Goal: Information Seeking & Learning: Understand process/instructions

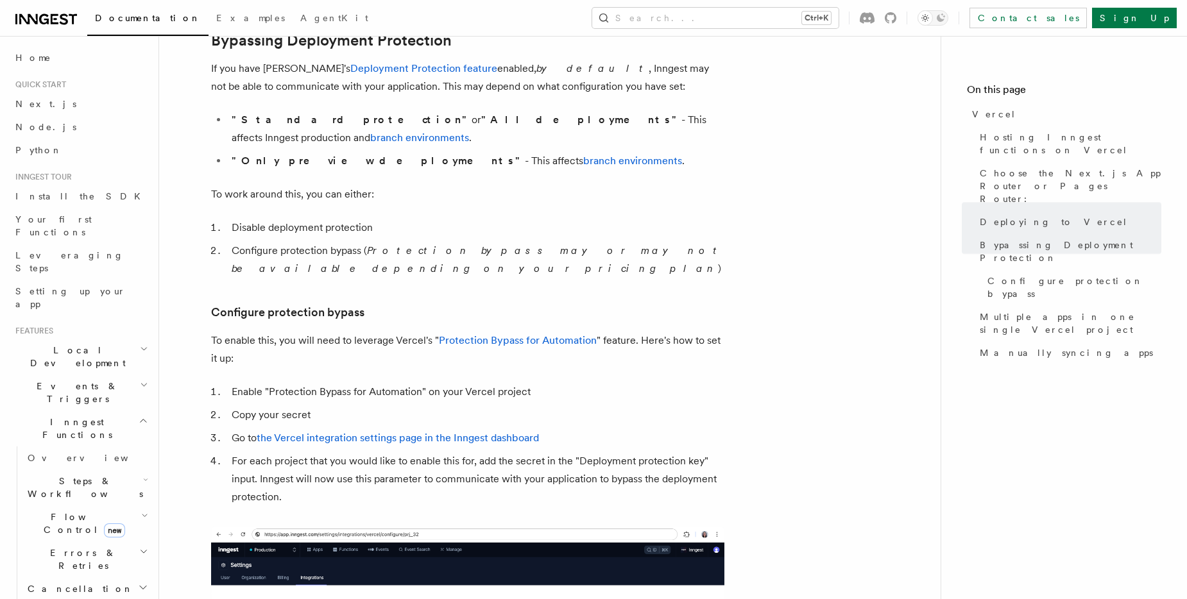
scroll to position [978, 0]
drag, startPoint x: 235, startPoint y: 203, endPoint x: 430, endPoint y: 207, distance: 195.1
click at [430, 218] on li "Disable deployment protection" at bounding box center [476, 227] width 497 height 18
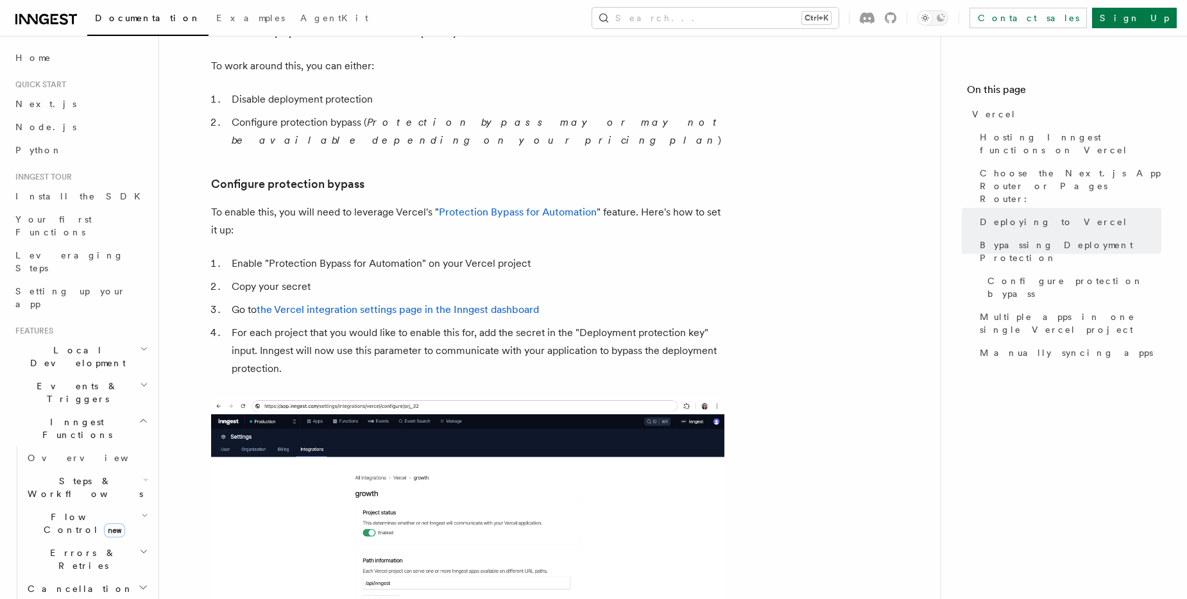
scroll to position [1107, 0]
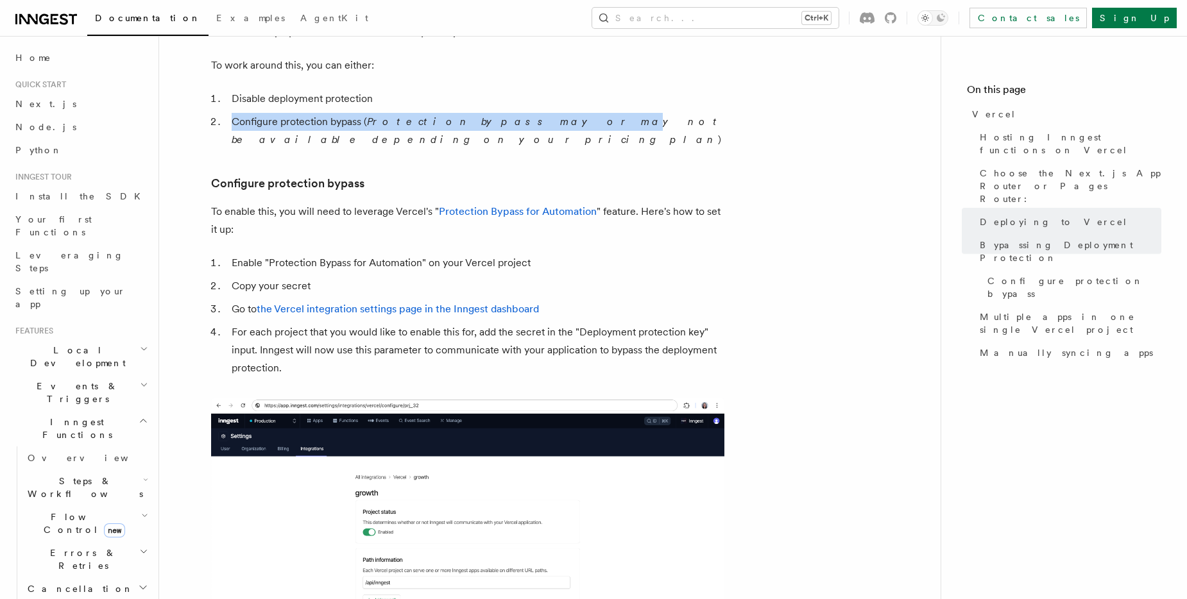
drag, startPoint x: 335, startPoint y: 107, endPoint x: 497, endPoint y: 105, distance: 161.7
click at [497, 113] on li "Configure protection bypass ( Protection bypass may or may not be available dep…" at bounding box center [476, 131] width 497 height 36
click at [497, 115] on em "Protection bypass may or may not be available depending on your pricing plan" at bounding box center [477, 130] width 491 height 30
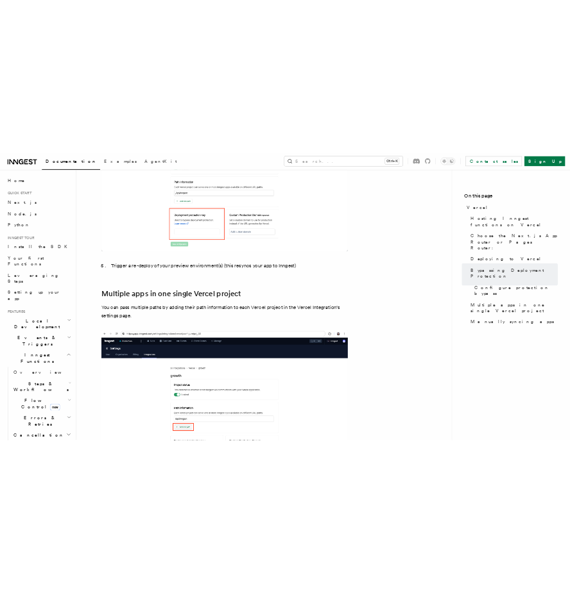
scroll to position [1684, 0]
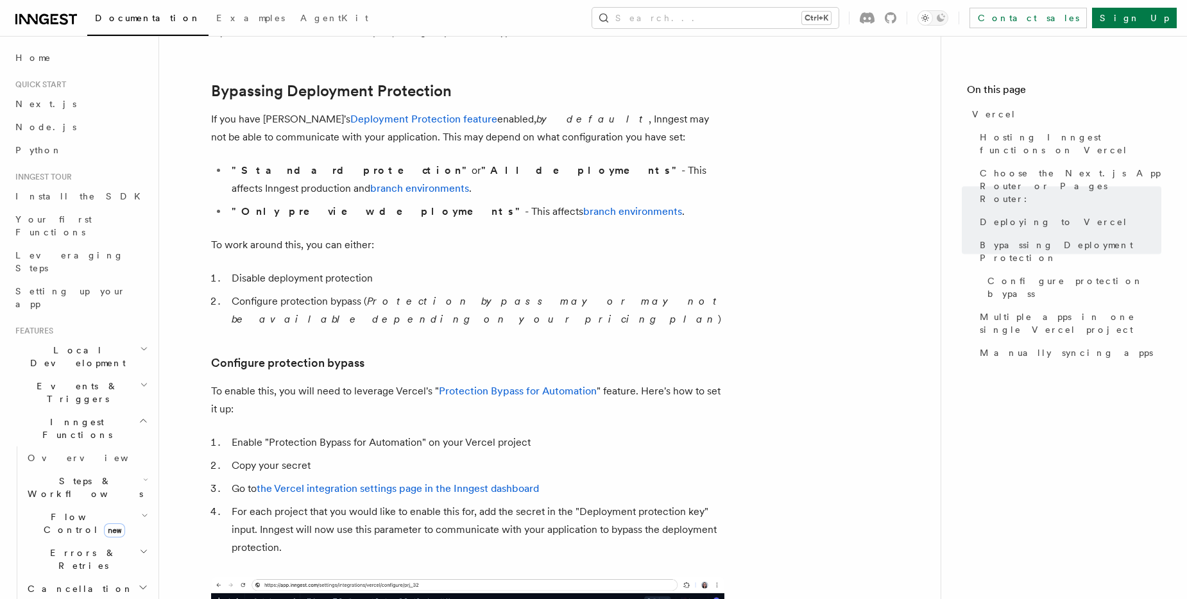
scroll to position [947, 0]
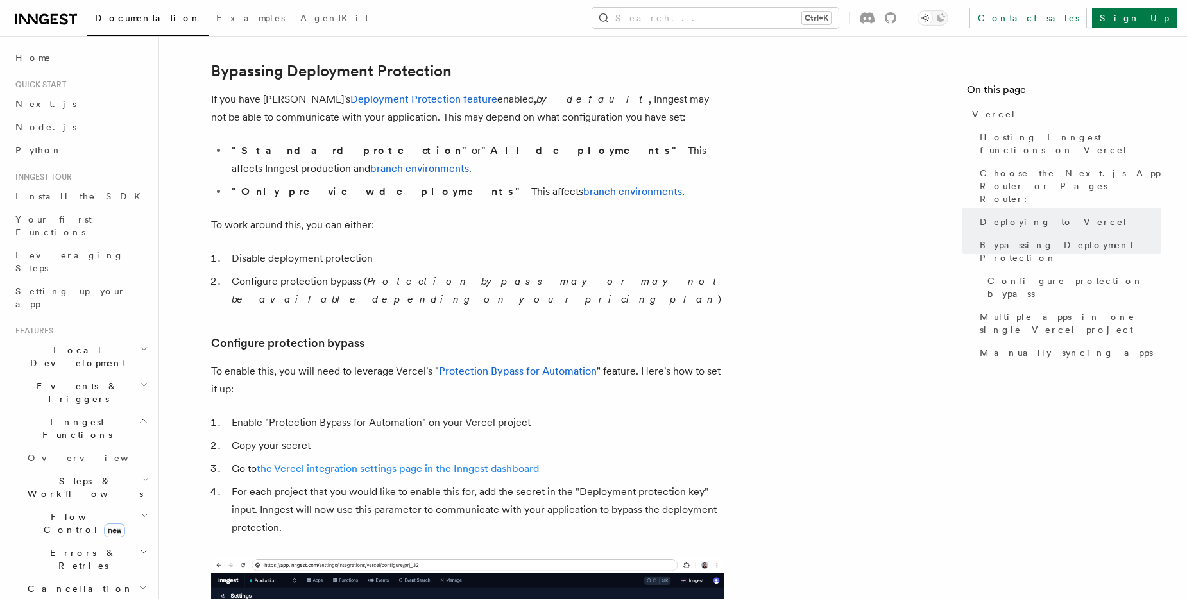
click at [428, 463] on link "the Vercel integration settings page in the Inngest dashboard" at bounding box center [398, 469] width 282 height 12
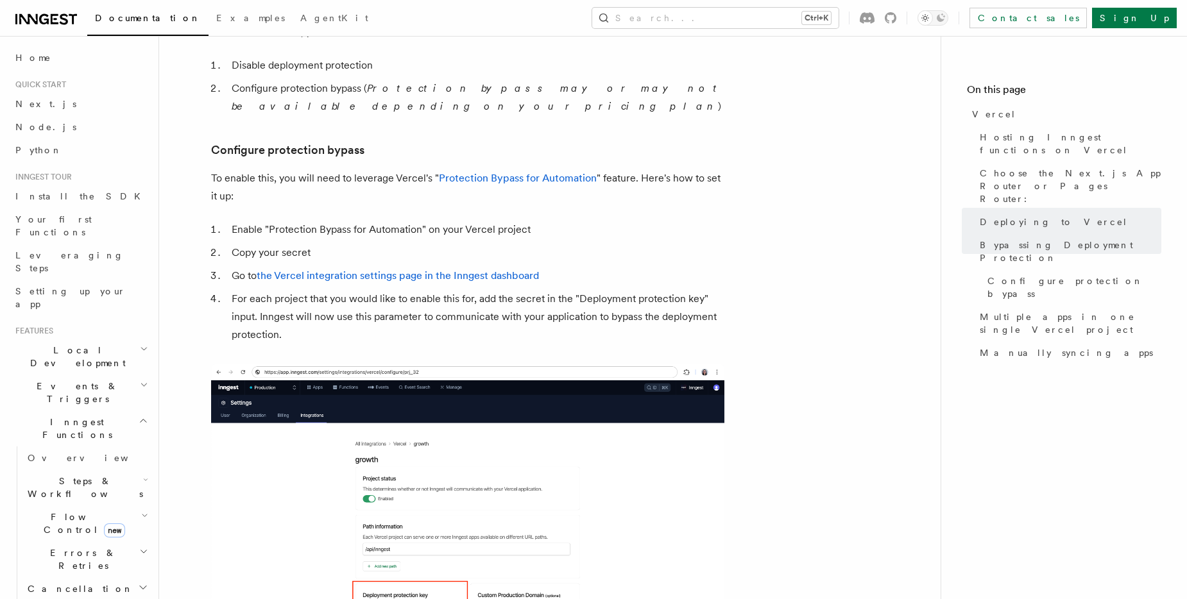
scroll to position [1268, 0]
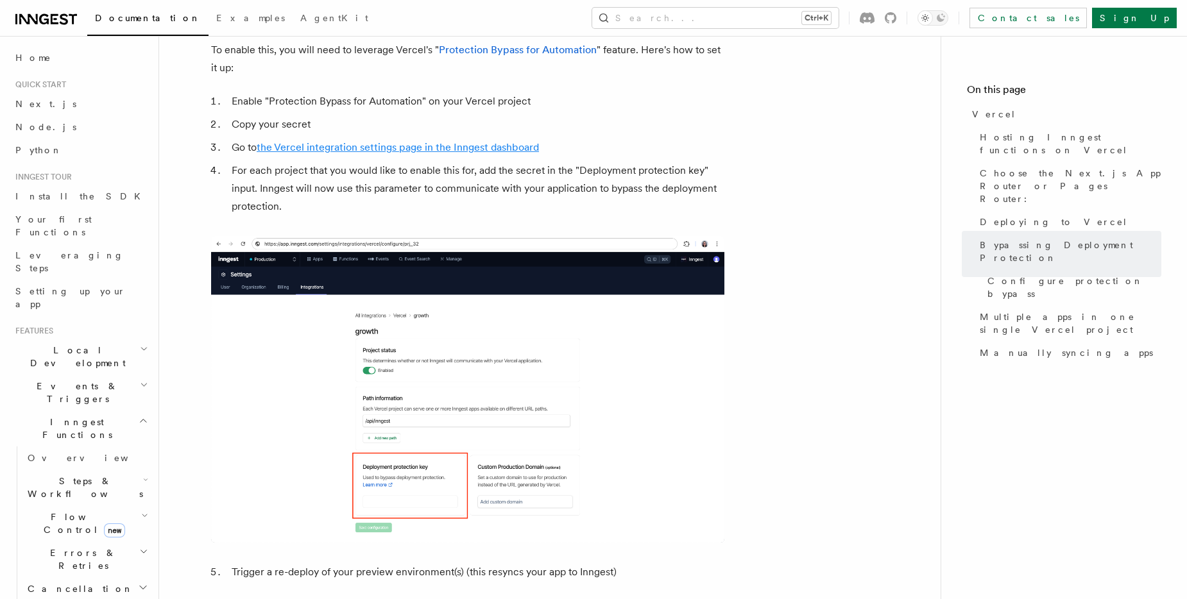
click at [334, 141] on link "the Vercel integration settings page in the Inngest dashboard" at bounding box center [398, 147] width 282 height 12
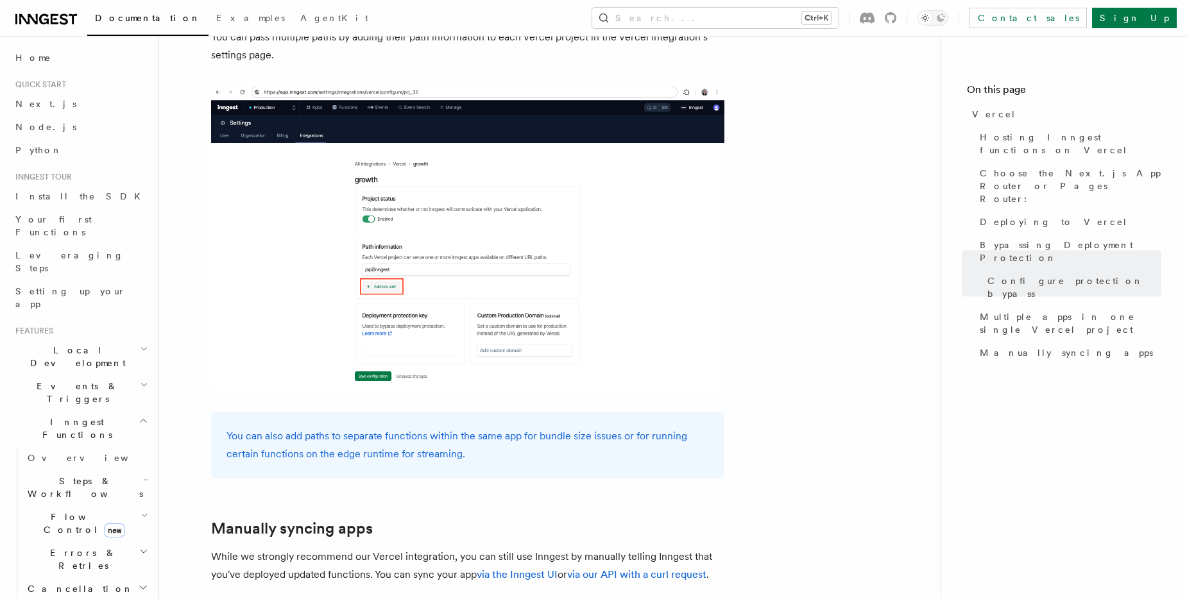
scroll to position [1910, 0]
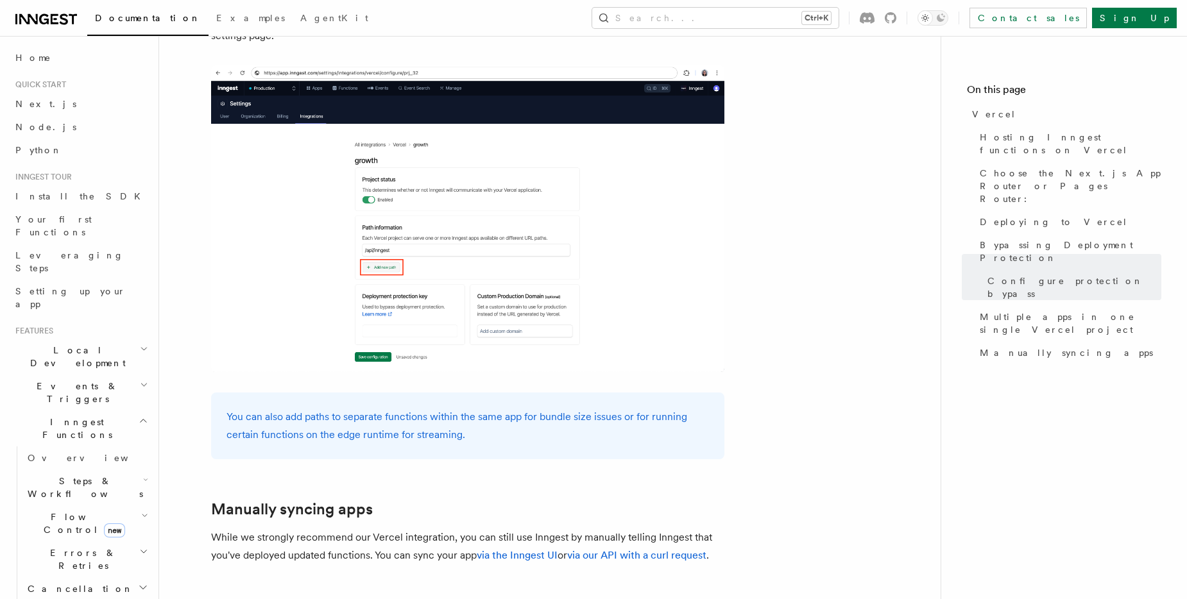
click at [392, 223] on img at bounding box center [467, 218] width 513 height 307
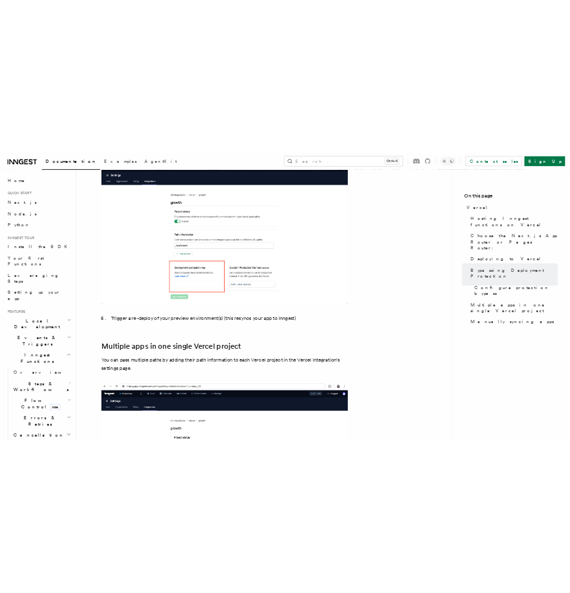
scroll to position [1517, 0]
